Goal: Task Accomplishment & Management: Use online tool/utility

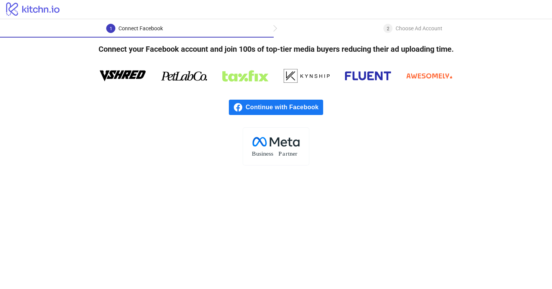
click at [271, 115] on div "Continue with Facebook" at bounding box center [276, 107] width 552 height 40
click at [265, 109] on span "Continue with Facebook" at bounding box center [284, 107] width 77 height 15
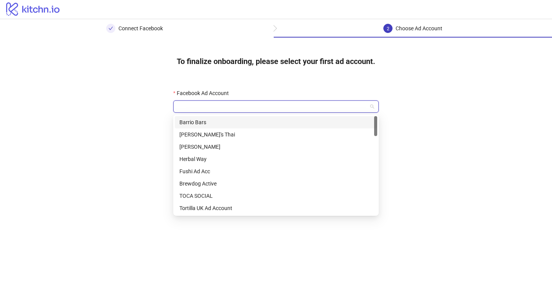
click at [238, 107] on input "Facebook Ad Account" at bounding box center [272, 107] width 189 height 12
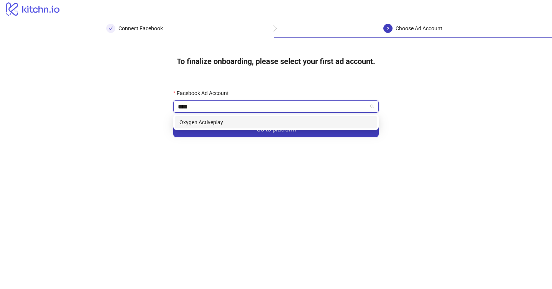
type input "*****"
click at [220, 125] on div "Oxygen Activeplay" at bounding box center [275, 122] width 193 height 8
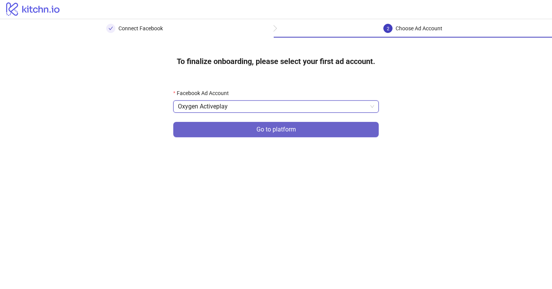
click at [228, 133] on button "Go to platform" at bounding box center [276, 129] width 206 height 15
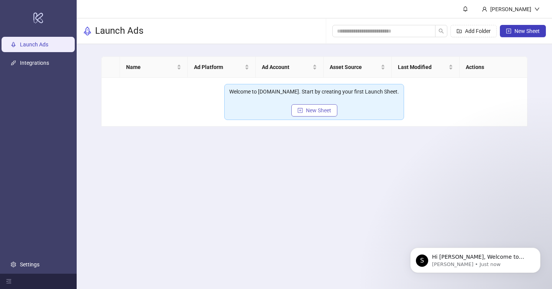
click at [308, 110] on span "New Sheet" at bounding box center [318, 110] width 25 height 6
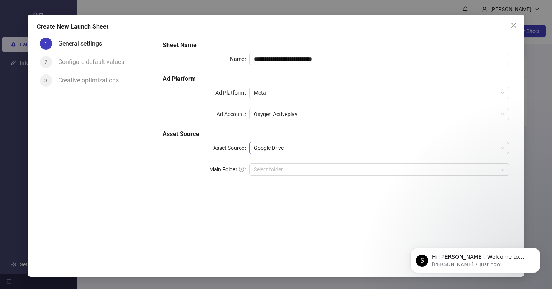
click at [280, 148] on span "Google Drive" at bounding box center [379, 148] width 251 height 12
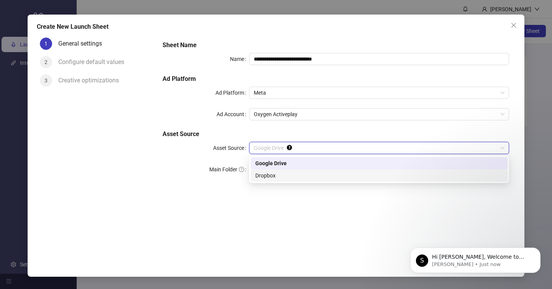
click at [279, 214] on div "**********" at bounding box center [335, 144] width 359 height 218
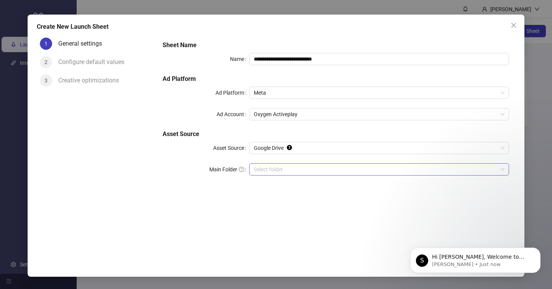
click at [279, 172] on input "Main Folder" at bounding box center [376, 170] width 244 height 12
click at [294, 165] on input "Main Folder" at bounding box center [376, 170] width 244 height 12
